Goal: Task Accomplishment & Management: Manage account settings

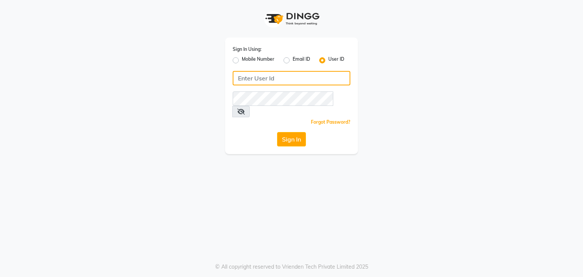
click at [254, 81] on input "Username" at bounding box center [292, 78] width 118 height 14
type input "hairstories"
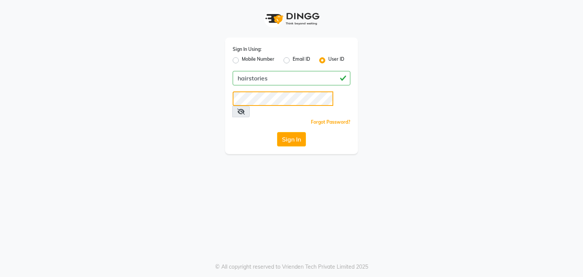
click at [277, 132] on button "Sign In" at bounding box center [291, 139] width 29 height 14
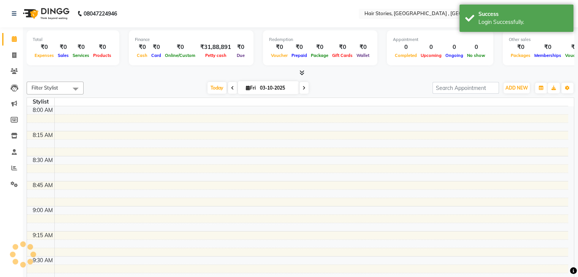
select select "en"
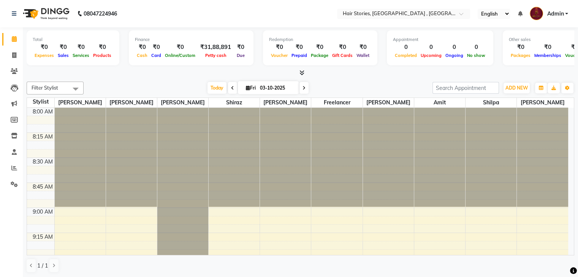
click at [301, 71] on icon at bounding box center [301, 73] width 5 height 6
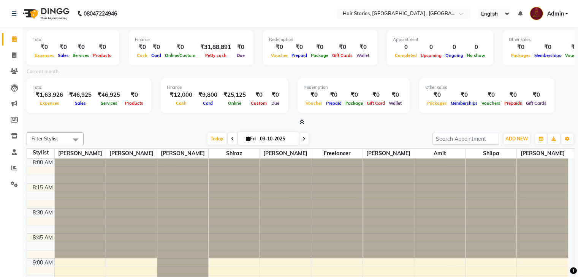
click at [303, 122] on icon at bounding box center [301, 122] width 5 height 6
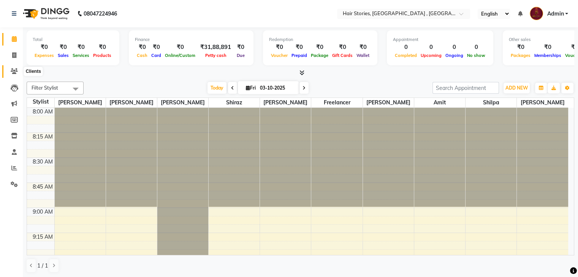
click at [13, 72] on icon at bounding box center [14, 71] width 7 height 6
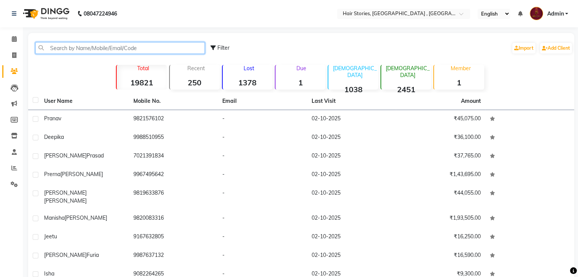
click at [109, 46] on input "text" at bounding box center [119, 48] width 169 height 12
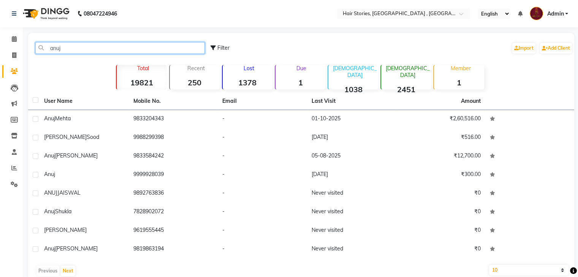
type input "anuj"
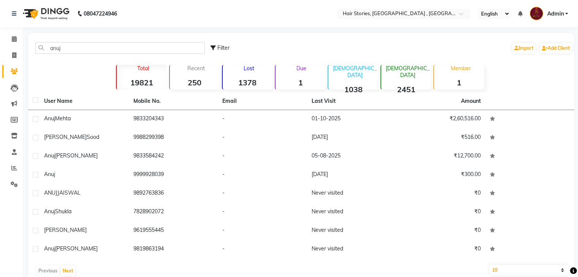
click at [95, 115] on div "[PERSON_NAME]" at bounding box center [84, 119] width 80 height 8
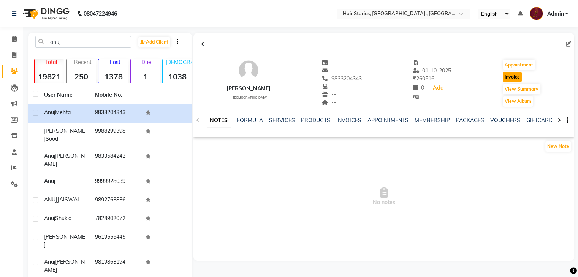
click at [515, 72] on button "Invoice" at bounding box center [511, 77] width 19 height 11
select select "service"
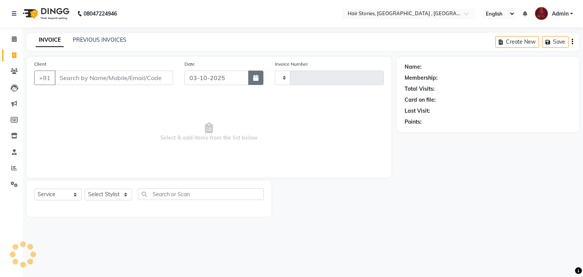
type input "1255"
select select "550"
click at [249, 78] on button "button" at bounding box center [255, 78] width 15 height 14
select select "10"
select select "2025"
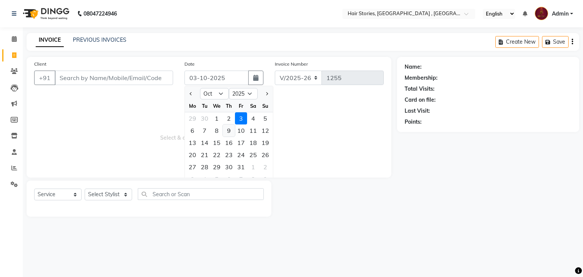
type input "9833204343"
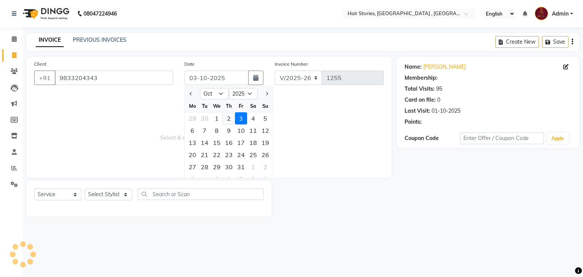
click at [227, 120] on div "2" at bounding box center [229, 118] width 12 height 12
type input "02-10-2025"
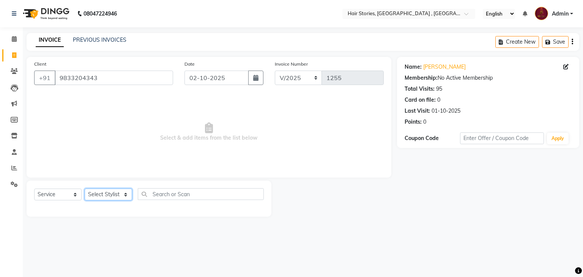
click at [111, 199] on select "Select Stylist [PERSON_NAME] [PERSON_NAME] Freelancer [PERSON_NAME] Neha [PERSO…" at bounding box center [108, 195] width 47 height 12
click at [85, 189] on select "Select Stylist [PERSON_NAME] [PERSON_NAME] Freelancer [PERSON_NAME] Neha [PERSO…" at bounding box center [108, 195] width 47 height 12
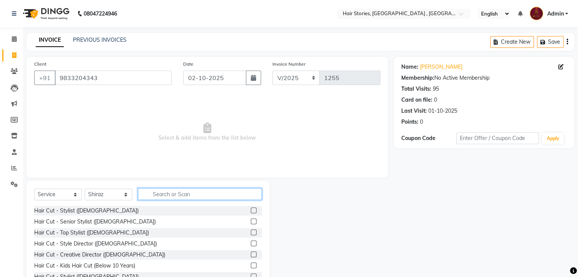
click at [153, 196] on input "text" at bounding box center [200, 194] width 124 height 12
click at [111, 199] on select "Select Stylist [PERSON_NAME] [PERSON_NAME] Freelancer [PERSON_NAME] Neha [PERSO…" at bounding box center [108, 195] width 47 height 12
select select "61983"
click at [85, 189] on select "Select Stylist [PERSON_NAME] [PERSON_NAME] Freelancer [PERSON_NAME] Neha [PERSO…" at bounding box center [108, 195] width 47 height 12
click at [163, 192] on input "text" at bounding box center [200, 194] width 124 height 12
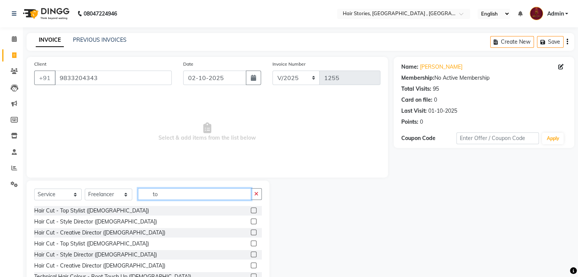
type input "t"
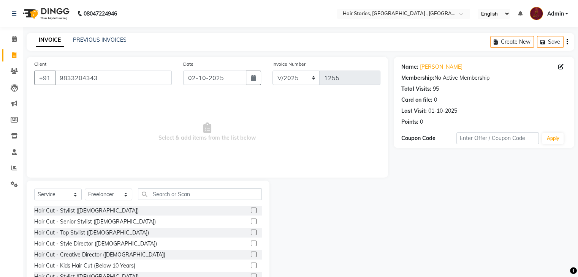
click at [251, 223] on label at bounding box center [254, 222] width 6 height 6
click at [251, 223] on input "checkbox" at bounding box center [253, 221] width 5 height 5
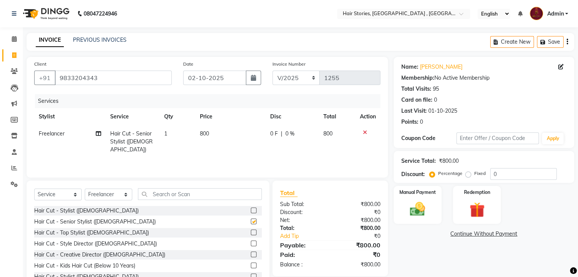
checkbox input "false"
click at [208, 140] on td "800" at bounding box center [230, 141] width 70 height 33
select select "61983"
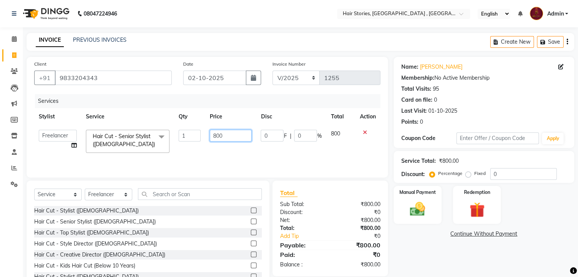
drag, startPoint x: 229, startPoint y: 132, endPoint x: 179, endPoint y: 142, distance: 50.6
click at [179, 142] on tr "[PERSON_NAME] [PERSON_NAME] Freelancer [PERSON_NAME] Neha [PERSON_NAME] [PERSON…" at bounding box center [207, 141] width 346 height 32
type input "775"
click at [207, 156] on div "Services Stylist Service Qty Price Disc Total Action [PERSON_NAME] [PERSON_NAME…" at bounding box center [207, 132] width 346 height 76
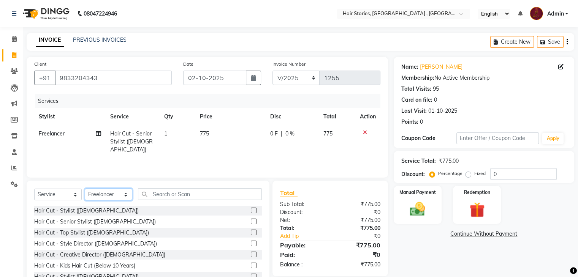
click at [120, 194] on select "Select Stylist [PERSON_NAME] [PERSON_NAME] Freelancer [PERSON_NAME] Neha [PERSO…" at bounding box center [108, 195] width 47 height 12
select select "7131"
click at [85, 189] on select "Select Stylist [PERSON_NAME] [PERSON_NAME] Freelancer [PERSON_NAME] Neha [PERSO…" at bounding box center [108, 195] width 47 height 12
click at [251, 210] on label at bounding box center [254, 211] width 6 height 6
click at [251, 210] on input "checkbox" at bounding box center [253, 210] width 5 height 5
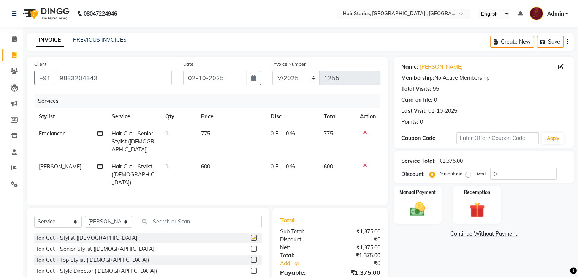
checkbox input "false"
click at [213, 161] on td "600" at bounding box center [230, 174] width 69 height 33
select select "7131"
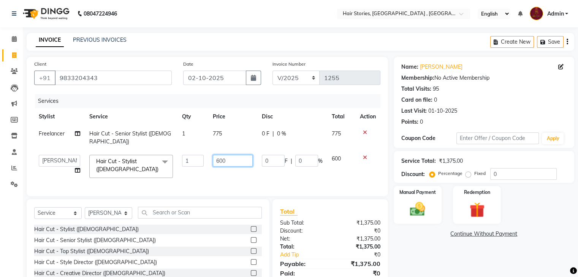
drag, startPoint x: 205, startPoint y: 152, endPoint x: 197, endPoint y: 156, distance: 8.3
click at [197, 156] on tr "[PERSON_NAME] [PERSON_NAME] Freelancer [PERSON_NAME] [PERSON_NAME] [PERSON_NAME…" at bounding box center [207, 166] width 346 height 32
type input "550"
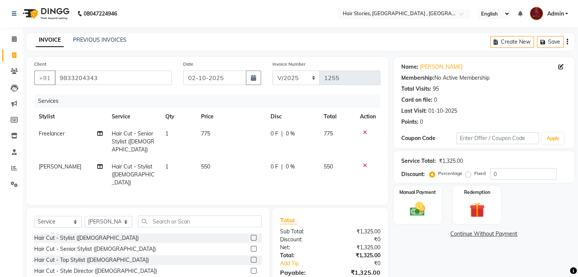
click at [163, 191] on div "Client [PHONE_NUMBER] Date [DATE] Invoice Number V/2025 V/[PHONE_NUMBER] Servic…" at bounding box center [207, 188] width 372 height 263
click at [118, 216] on select "Select Stylist [PERSON_NAME] [PERSON_NAME] Freelancer [PERSON_NAME] Neha [PERSO…" at bounding box center [108, 222] width 47 height 12
select select "12002"
click at [85, 216] on select "Select Stylist [PERSON_NAME] [PERSON_NAME] Freelancer [PERSON_NAME] Neha [PERSO…" at bounding box center [108, 222] width 47 height 12
click at [188, 216] on input "text" at bounding box center [200, 222] width 124 height 12
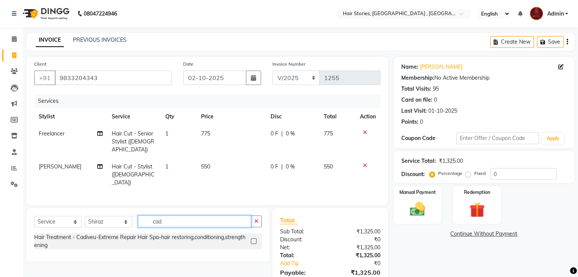
type input "cad"
click at [251, 238] on label at bounding box center [254, 241] width 6 height 6
click at [251, 239] on input "checkbox" at bounding box center [253, 241] width 5 height 5
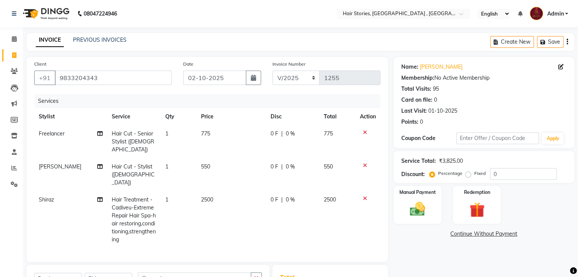
checkbox input "false"
click at [213, 191] on td "2500" at bounding box center [230, 219] width 69 height 57
select select "12002"
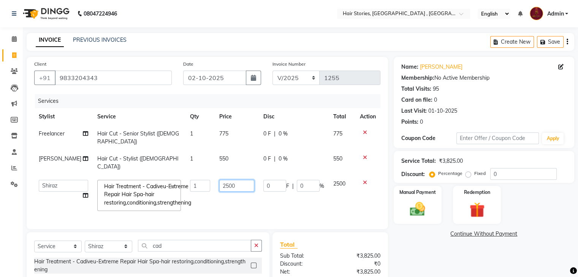
drag, startPoint x: 235, startPoint y: 175, endPoint x: 194, endPoint y: 185, distance: 42.9
click at [194, 185] on tr "[PERSON_NAME] [PERSON_NAME] Freelancer [PERSON_NAME] [PERSON_NAME] [PERSON_NAME…" at bounding box center [207, 195] width 346 height 40
type input "3500"
click at [411, 251] on div "Name: [PERSON_NAME] Membership: No Active Membership Total Visits: 95 Card on f…" at bounding box center [486, 192] width 186 height 271
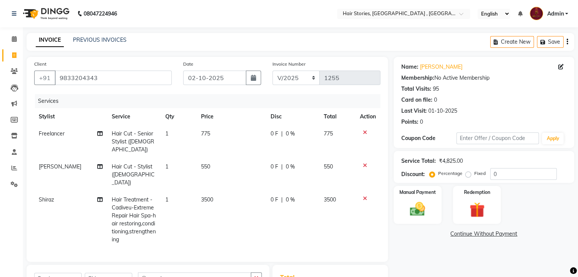
click at [45, 196] on span "Shiraz" at bounding box center [46, 199] width 15 height 7
select select "12002"
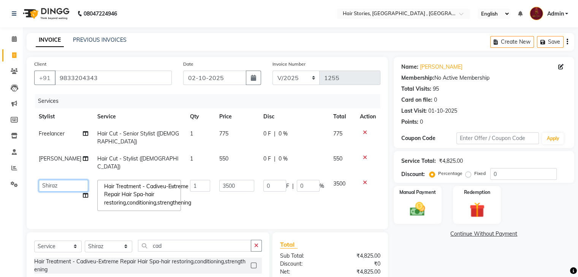
click at [69, 180] on select "[PERSON_NAME] [PERSON_NAME] Freelancer [PERSON_NAME] Neha [PERSON_NAME] [PERSON…" at bounding box center [63, 186] width 49 height 12
select select "7131"
click at [219, 198] on td "3500" at bounding box center [237, 195] width 44 height 40
click at [434, 241] on div "Name: [PERSON_NAME] Membership: No Active Membership Total Visits: 95 Card on f…" at bounding box center [486, 192] width 186 height 271
click at [271, 189] on td "0 F | 0 %" at bounding box center [294, 195] width 70 height 40
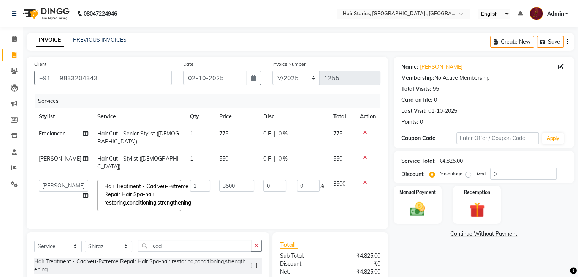
scroll to position [52, 0]
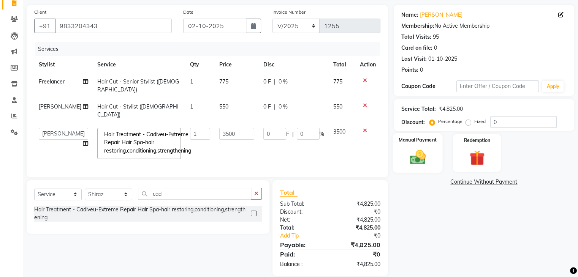
click at [419, 156] on img at bounding box center [416, 157] width 25 height 18
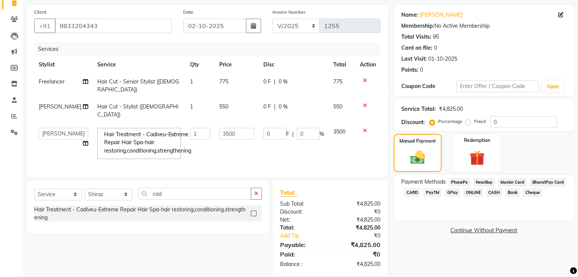
click at [456, 194] on span "GPay" at bounding box center [452, 192] width 16 height 9
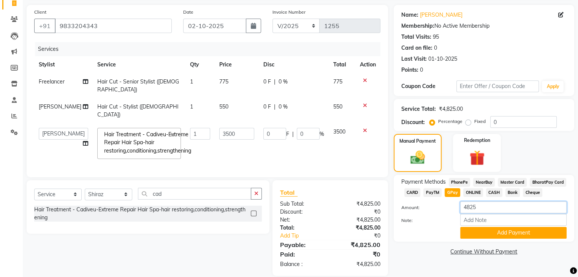
drag, startPoint x: 488, startPoint y: 205, endPoint x: 453, endPoint y: 210, distance: 35.7
click at [453, 210] on div "Amount: 4825" at bounding box center [483, 208] width 177 height 13
type input "4275"
click at [444, 229] on div at bounding box center [424, 233] width 59 height 12
click at [492, 234] on button "Add Payment" at bounding box center [513, 233] width 106 height 12
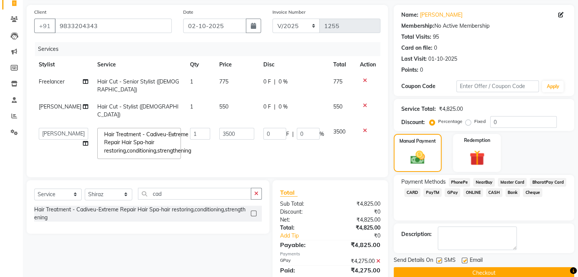
click at [494, 192] on span "CASH" at bounding box center [494, 192] width 16 height 9
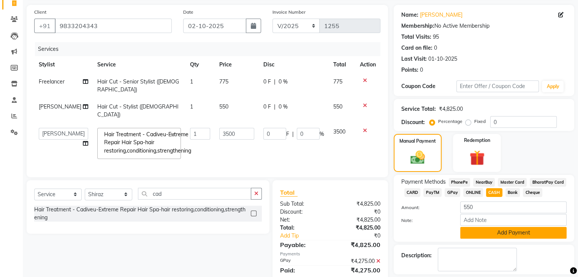
click at [499, 230] on button "Add Payment" at bounding box center [513, 233] width 106 height 12
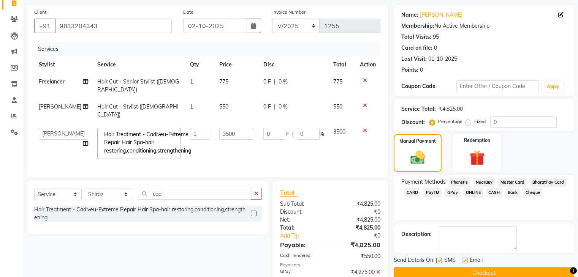
scroll to position [87, 0]
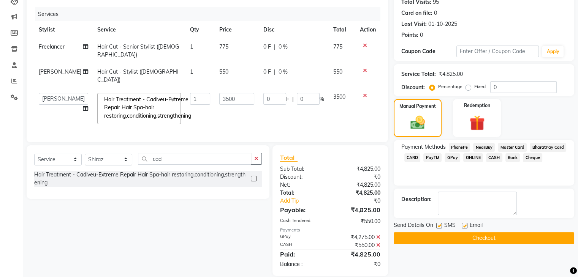
click at [437, 224] on label at bounding box center [439, 226] width 6 height 6
click at [437, 224] on input "checkbox" at bounding box center [438, 226] width 5 height 5
checkbox input "false"
click at [462, 224] on label at bounding box center [464, 226] width 6 height 6
click at [462, 224] on input "checkbox" at bounding box center [463, 226] width 5 height 5
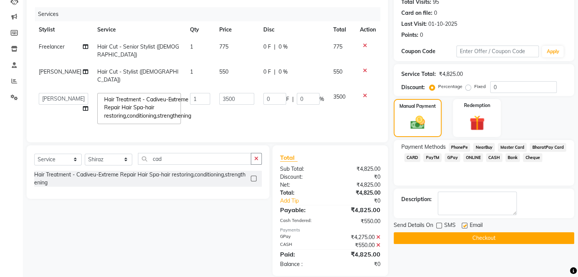
checkbox input "false"
click at [492, 232] on button "Checkout" at bounding box center [483, 238] width 180 height 12
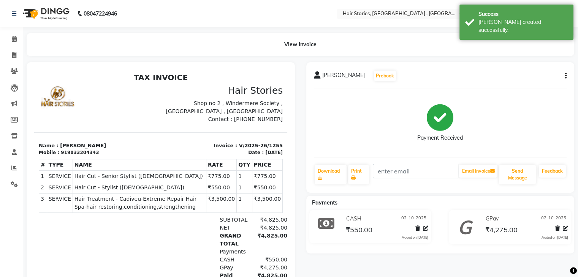
click at [565, 76] on icon "button" at bounding box center [566, 76] width 2 height 0
click at [529, 64] on div "Split Service Amount" at bounding box center [527, 66] width 52 height 9
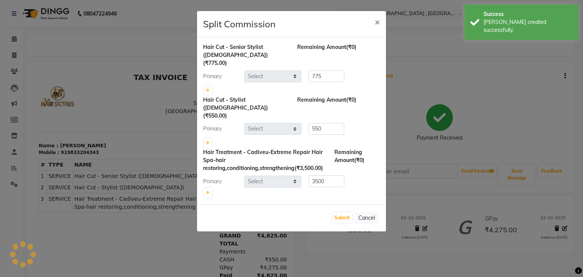
select select "61983"
select select "7131"
click at [208, 191] on icon at bounding box center [208, 193] width 4 height 5
type input "1750"
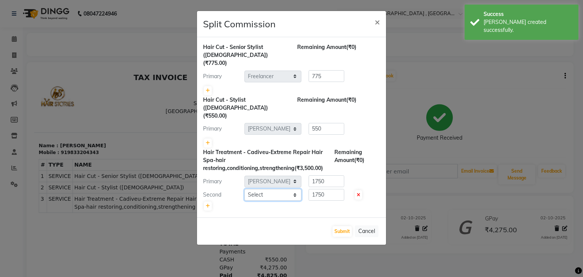
click at [262, 189] on select "Select [PERSON_NAME] [PERSON_NAME] Freelancer [PERSON_NAME] Neha [PERSON_NAME] …" at bounding box center [273, 195] width 57 height 12
select select "12002"
click at [245, 189] on select "Select [PERSON_NAME] [PERSON_NAME] Freelancer [PERSON_NAME] Neha [PERSON_NAME] …" at bounding box center [273, 195] width 57 height 12
drag, startPoint x: 327, startPoint y: 184, endPoint x: 289, endPoint y: 186, distance: 38.4
click at [289, 189] on div "Second Select [PERSON_NAME] [PERSON_NAME] Freelancer [PERSON_NAME] Neha [PERSON…" at bounding box center [291, 195] width 188 height 12
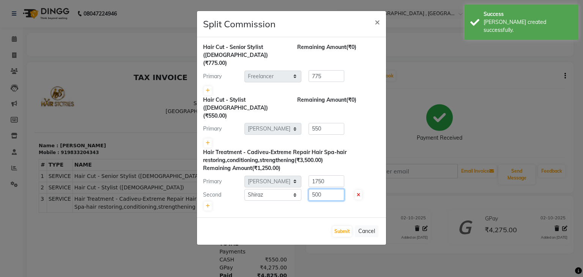
type input "500"
click at [280, 177] on div "Primary Select [PERSON_NAME] [PERSON_NAME] Freelancer [PERSON_NAME] Neha [PERSO…" at bounding box center [291, 181] width 188 height 12
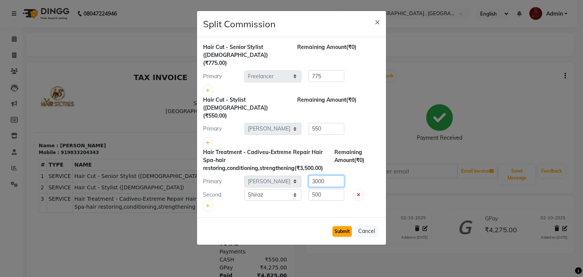
type input "3000"
click at [339, 226] on button "Submit" at bounding box center [342, 231] width 19 height 11
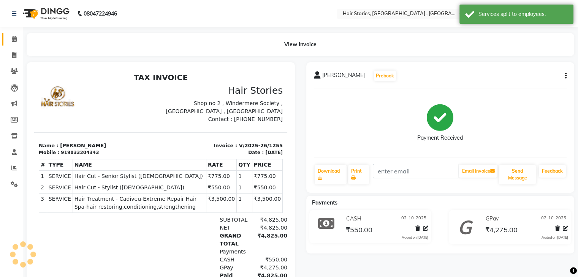
click at [9, 41] on span at bounding box center [14, 39] width 13 height 9
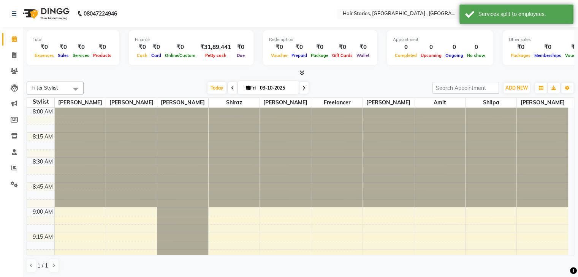
click at [301, 72] on icon at bounding box center [301, 73] width 5 height 6
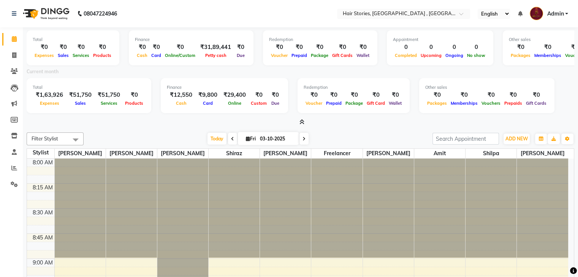
click at [300, 122] on icon at bounding box center [301, 122] width 5 height 6
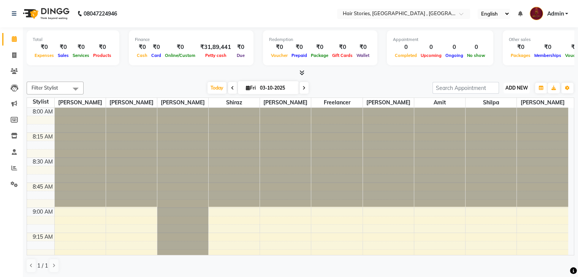
click at [509, 88] on span "ADD NEW" at bounding box center [516, 88] width 22 height 6
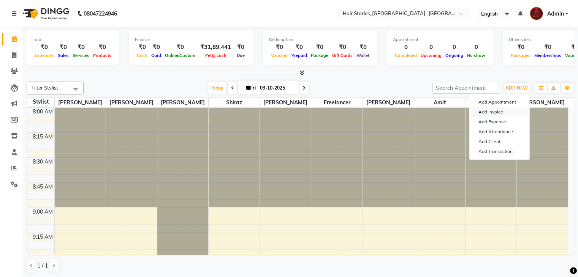
click at [496, 113] on link "Add Invoice" at bounding box center [499, 112] width 60 height 10
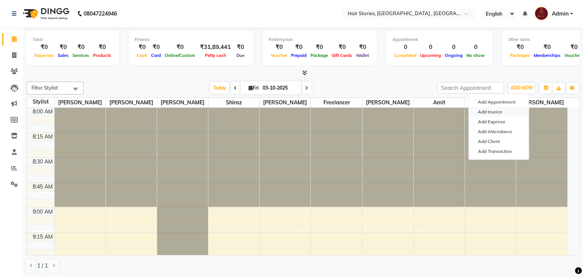
select select "service"
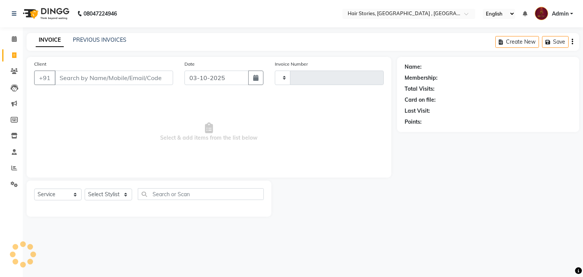
type input "1256"
select select "550"
click at [261, 76] on button "button" at bounding box center [255, 78] width 15 height 14
select select "10"
select select "2025"
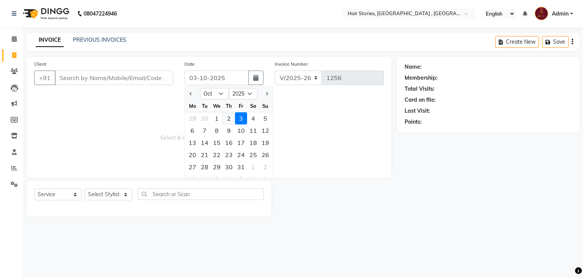
click at [231, 121] on div "2" at bounding box center [229, 118] width 12 height 12
type input "02-10-2025"
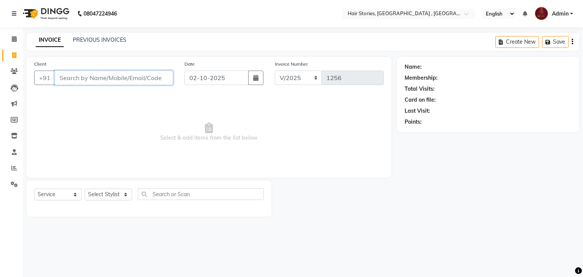
click at [87, 82] on input "Client" at bounding box center [114, 78] width 118 height 14
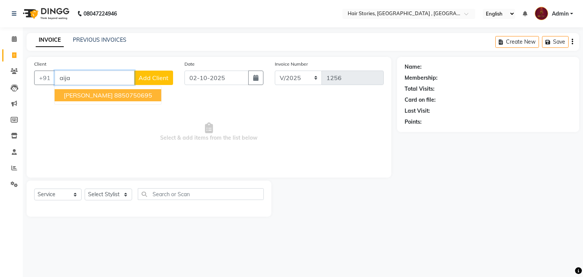
click at [85, 100] on button "[PERSON_NAME] 8850750695" at bounding box center [108, 95] width 107 height 12
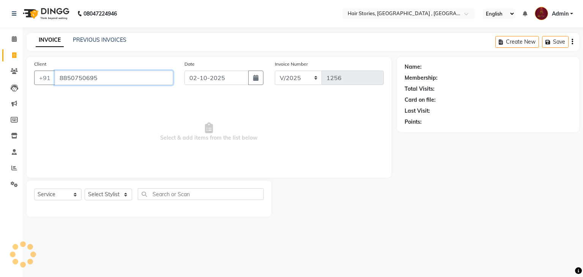
type input "8850750695"
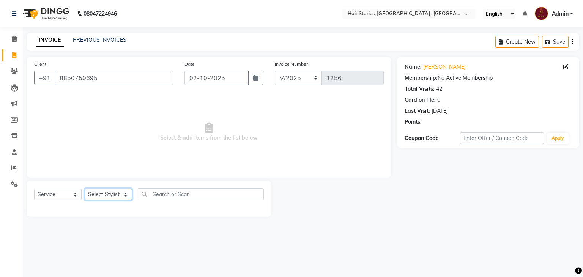
click at [118, 196] on select "Select Stylist [PERSON_NAME] [PERSON_NAME] Freelancer [PERSON_NAME] Neha [PERSO…" at bounding box center [108, 195] width 47 height 12
select select "82334"
click at [85, 189] on select "Select Stylist [PERSON_NAME] [PERSON_NAME] Freelancer [PERSON_NAME] Neha [PERSO…" at bounding box center [108, 195] width 47 height 12
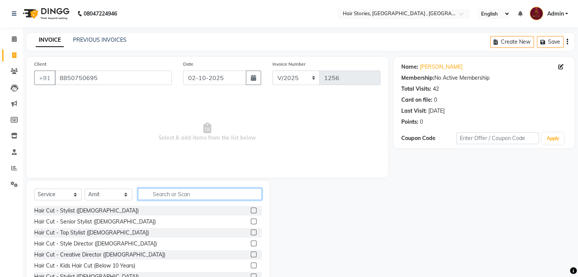
click at [158, 191] on input "text" at bounding box center [200, 194] width 124 height 12
type input "was"
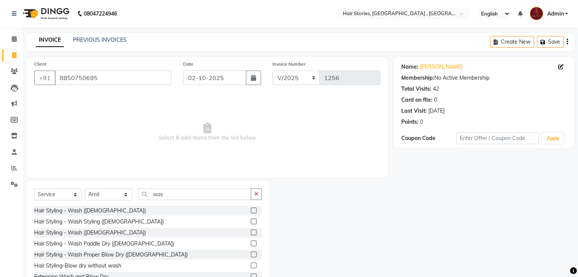
click at [251, 219] on label at bounding box center [254, 222] width 6 height 6
click at [251, 219] on input "checkbox" at bounding box center [253, 221] width 5 height 5
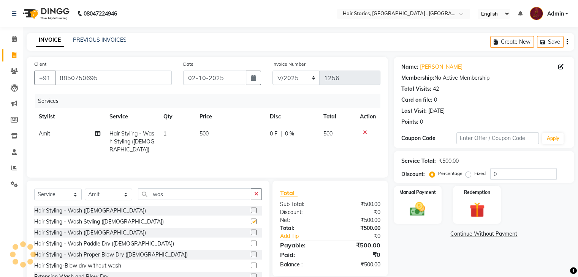
checkbox input "false"
click at [415, 207] on img at bounding box center [416, 209] width 25 height 18
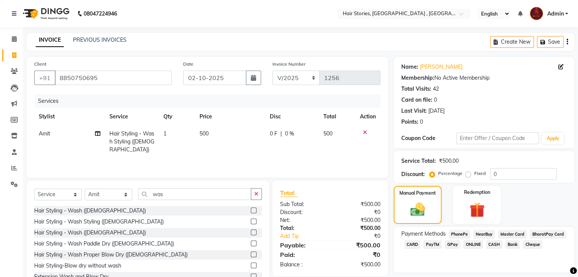
scroll to position [27, 0]
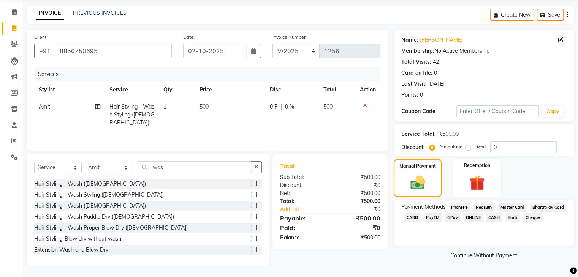
click at [488, 219] on span "CASH" at bounding box center [494, 217] width 16 height 9
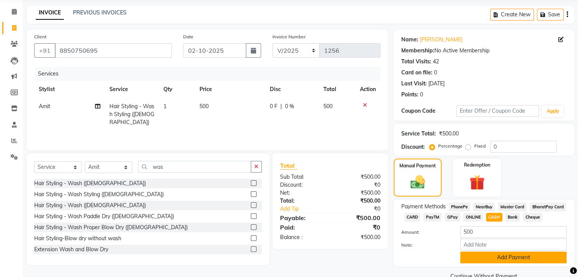
click at [507, 260] on button "Add Payment" at bounding box center [513, 258] width 106 height 12
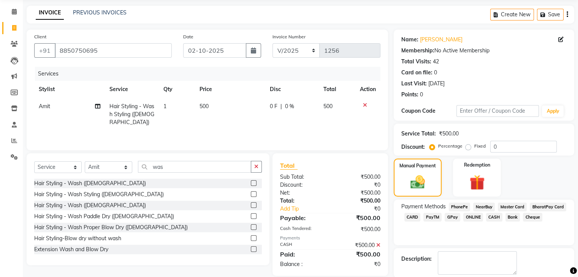
scroll to position [65, 0]
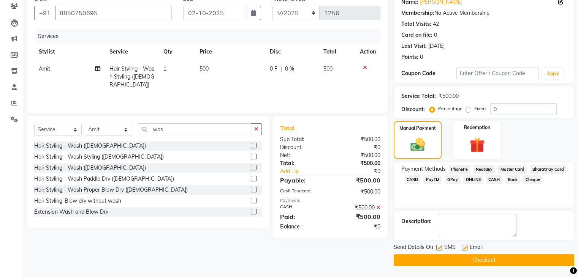
click at [463, 248] on label at bounding box center [464, 248] width 6 height 6
click at [463, 248] on input "checkbox" at bounding box center [463, 248] width 5 height 5
checkbox input "false"
click at [438, 249] on label at bounding box center [439, 248] width 6 height 6
click at [438, 249] on input "checkbox" at bounding box center [438, 248] width 5 height 5
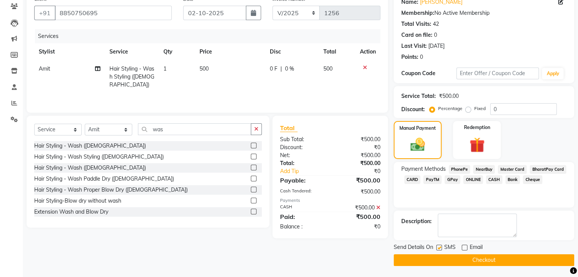
checkbox input "false"
click at [443, 256] on button "Checkout" at bounding box center [483, 260] width 180 height 12
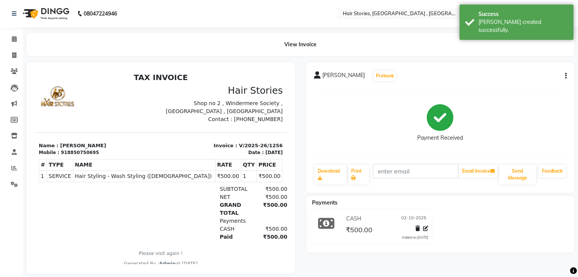
click at [566, 76] on icon "button" at bounding box center [566, 76] width 2 height 0
click at [539, 70] on div "Split Service Amount" at bounding box center [527, 66] width 52 height 9
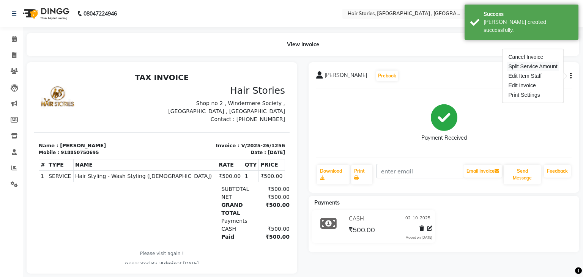
select select "82334"
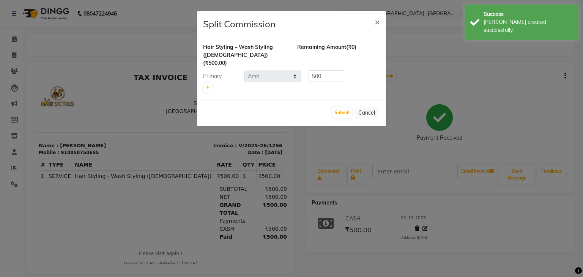
click at [214, 84] on div at bounding box center [291, 87] width 177 height 11
click at [210, 83] on link at bounding box center [208, 87] width 8 height 9
type input "250"
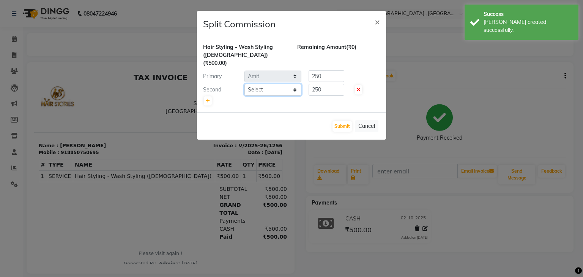
click at [279, 84] on select "Select [PERSON_NAME] [PERSON_NAME] Freelancer [PERSON_NAME] Neha [PERSON_NAME] …" at bounding box center [273, 90] width 57 height 12
select select "12002"
click at [245, 84] on select "Select [PERSON_NAME] [PERSON_NAME] Freelancer [PERSON_NAME] Neha [PERSON_NAME] …" at bounding box center [273, 90] width 57 height 12
click at [344, 121] on button "Submit" at bounding box center [342, 126] width 19 height 11
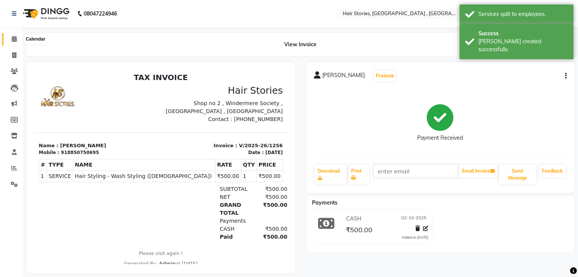
click at [13, 39] on icon at bounding box center [14, 39] width 5 height 6
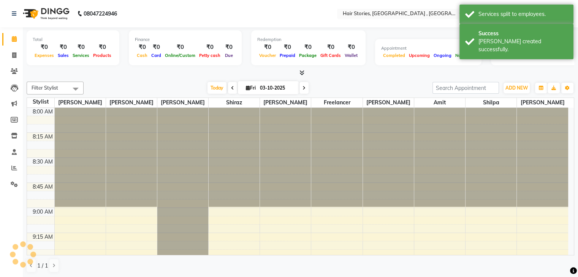
scroll to position [298, 0]
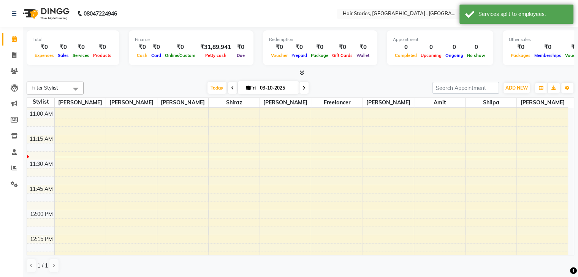
click at [302, 72] on icon at bounding box center [301, 73] width 5 height 6
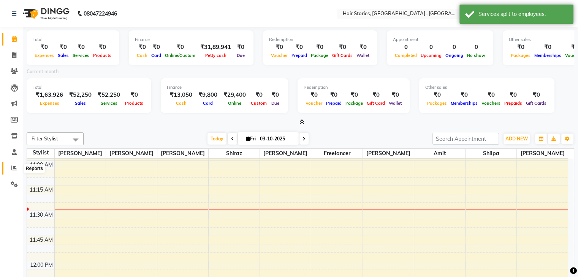
click at [8, 166] on span at bounding box center [14, 168] width 13 height 9
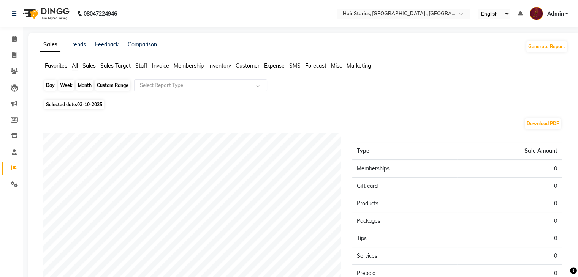
click at [48, 87] on div "Day" at bounding box center [50, 85] width 13 height 11
select select "10"
select select "2025"
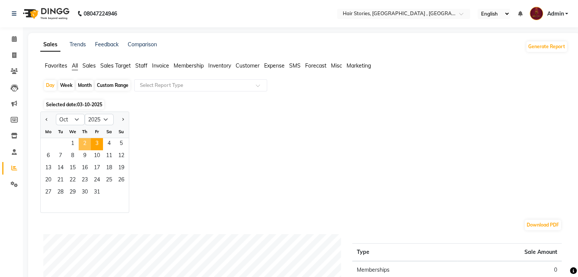
click at [84, 140] on span "2" at bounding box center [85, 144] width 12 height 12
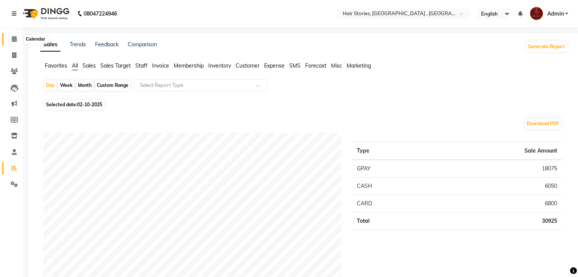
click at [15, 41] on icon at bounding box center [14, 39] width 5 height 6
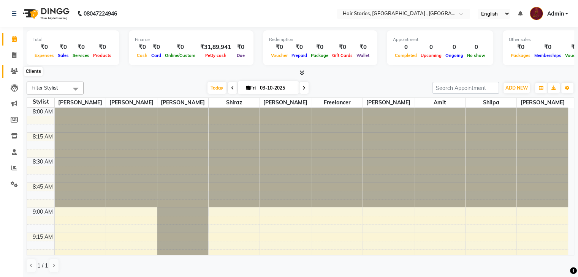
click at [17, 72] on icon at bounding box center [14, 71] width 7 height 6
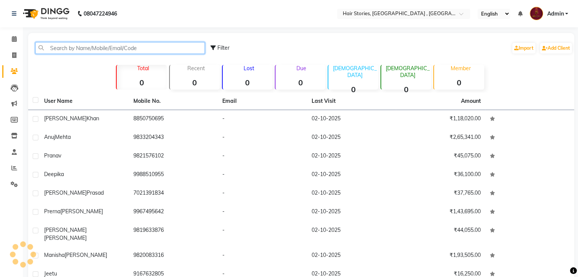
click at [59, 54] on input "text" at bounding box center [119, 48] width 169 height 12
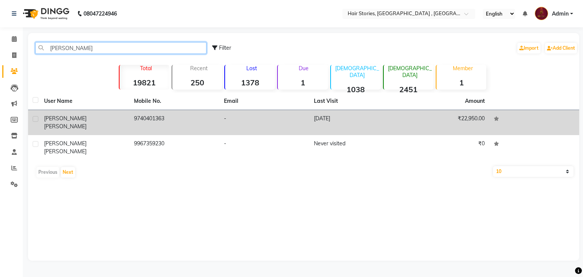
type input "[PERSON_NAME]"
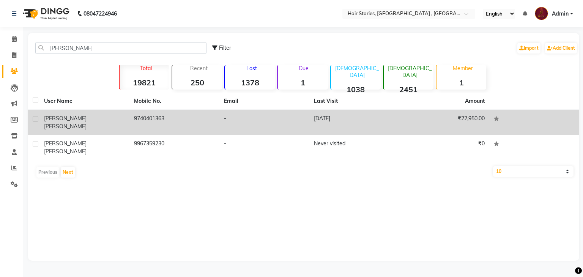
click at [72, 123] on span "[PERSON_NAME]" at bounding box center [65, 126] width 43 height 7
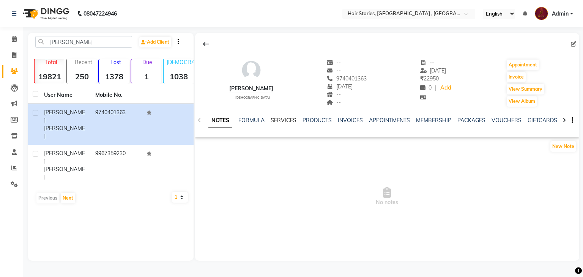
click at [287, 120] on link "SERVICES" at bounding box center [284, 120] width 26 height 7
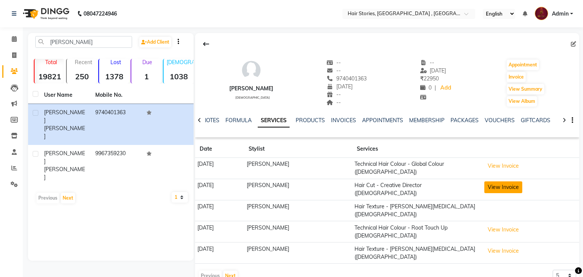
click at [498, 186] on button "View Invoice" at bounding box center [504, 188] width 38 height 12
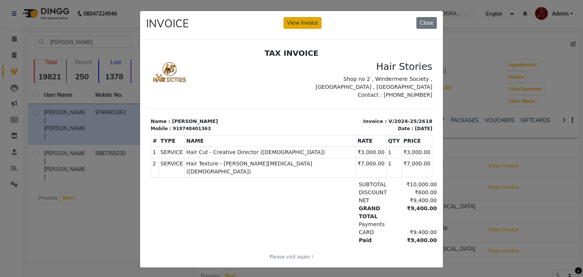
click at [299, 17] on button "View Invoice" at bounding box center [303, 23] width 38 height 12
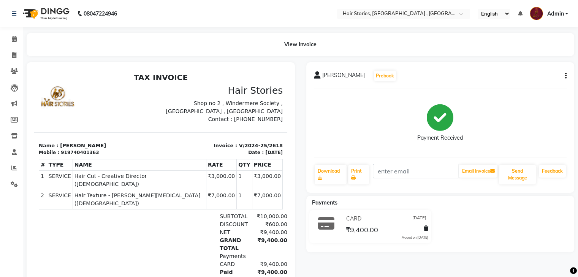
click at [562, 78] on button "button" at bounding box center [564, 76] width 5 height 8
click at [536, 67] on div "Split Service Amount" at bounding box center [527, 66] width 52 height 9
select select "7131"
select select "7132"
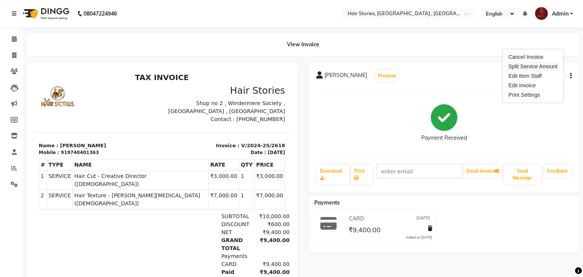
select select "47604"
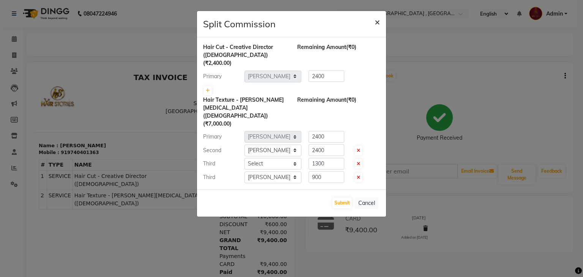
click at [376, 25] on span "×" at bounding box center [377, 21] width 5 height 11
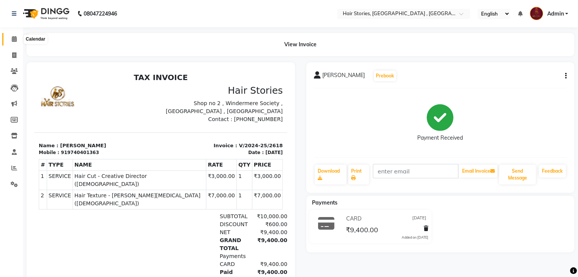
click at [15, 43] on span at bounding box center [14, 39] width 13 height 9
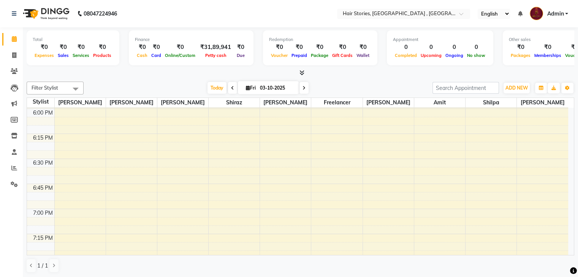
scroll to position [1027, 0]
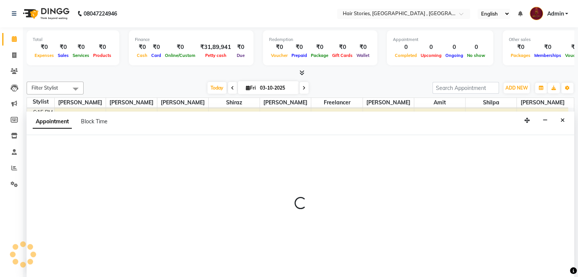
scroll to position [0, 0]
select select "12002"
select select "1110"
select select "tentative"
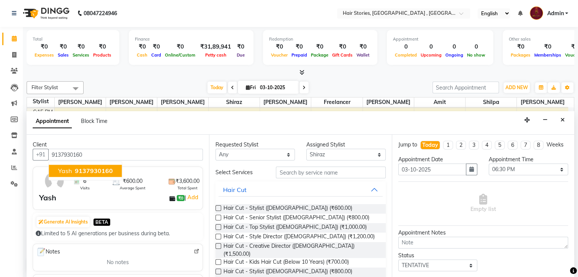
click at [93, 175] on button "Yash 9137930160" at bounding box center [85, 171] width 73 height 12
type input "9137930160"
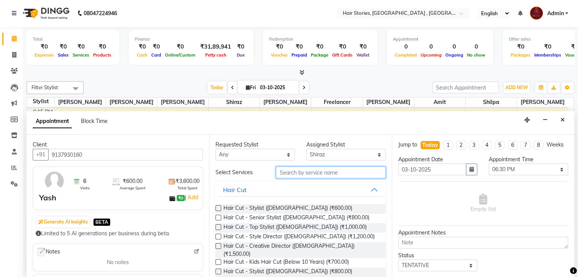
click at [315, 167] on input "text" at bounding box center [330, 173] width 109 height 12
click at [221, 209] on div "Hair Cut - Stylist ([DEMOGRAPHIC_DATA]) (₹600.00)" at bounding box center [300, 208] width 170 height 9
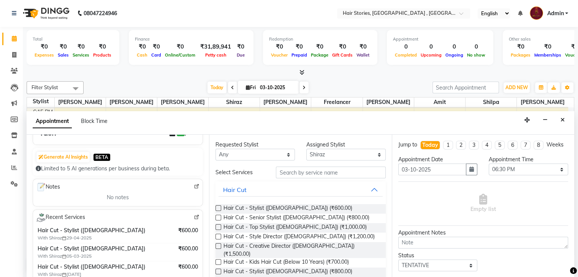
scroll to position [66, 0]
click at [219, 208] on label at bounding box center [218, 208] width 6 height 6
click at [219, 208] on input "checkbox" at bounding box center [217, 209] width 5 height 5
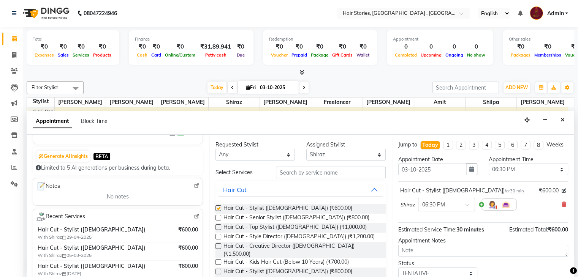
checkbox input "false"
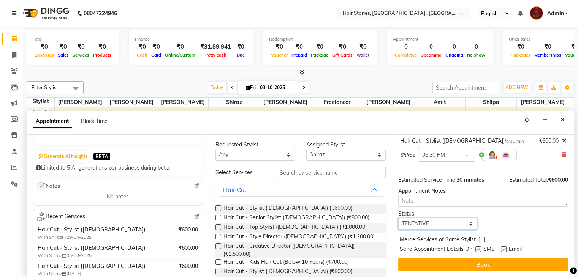
click at [436, 224] on select "Select TENTATIVE CONFIRM CHECK-IN UPCOMING" at bounding box center [437, 224] width 79 height 12
select select "confirm booking"
click at [398, 218] on select "Select TENTATIVE CONFIRM CHECK-IN UPCOMING" at bounding box center [437, 224] width 79 height 12
click at [481, 246] on label at bounding box center [478, 249] width 6 height 6
click at [480, 248] on input "checkbox" at bounding box center [477, 250] width 5 height 5
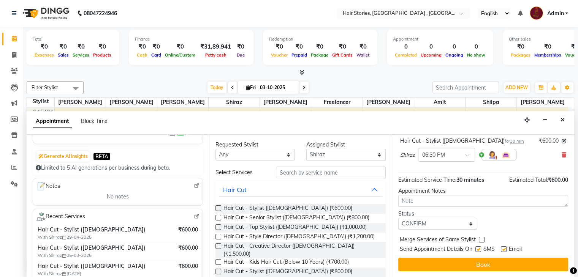
checkbox input "false"
click at [507, 249] on div "Email" at bounding box center [513, 249] width 27 height 9
click at [500, 249] on label at bounding box center [503, 249] width 6 height 6
click at [500, 249] on input "checkbox" at bounding box center [502, 250] width 5 height 5
checkbox input "false"
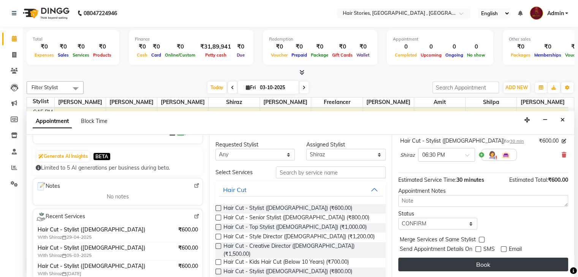
click at [500, 262] on button "Book" at bounding box center [483, 265] width 170 height 14
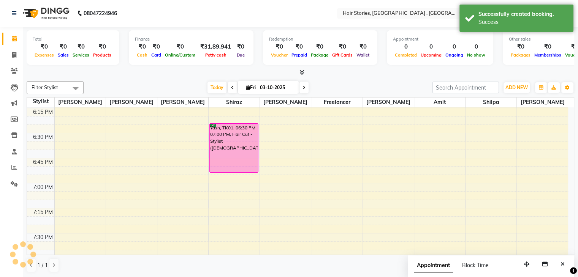
scroll to position [0, 0]
click at [301, 75] on icon at bounding box center [301, 73] width 5 height 6
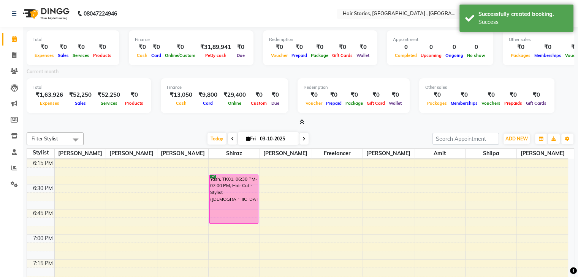
click at [302, 124] on icon at bounding box center [301, 122] width 5 height 6
